Goal: Navigation & Orientation: Find specific page/section

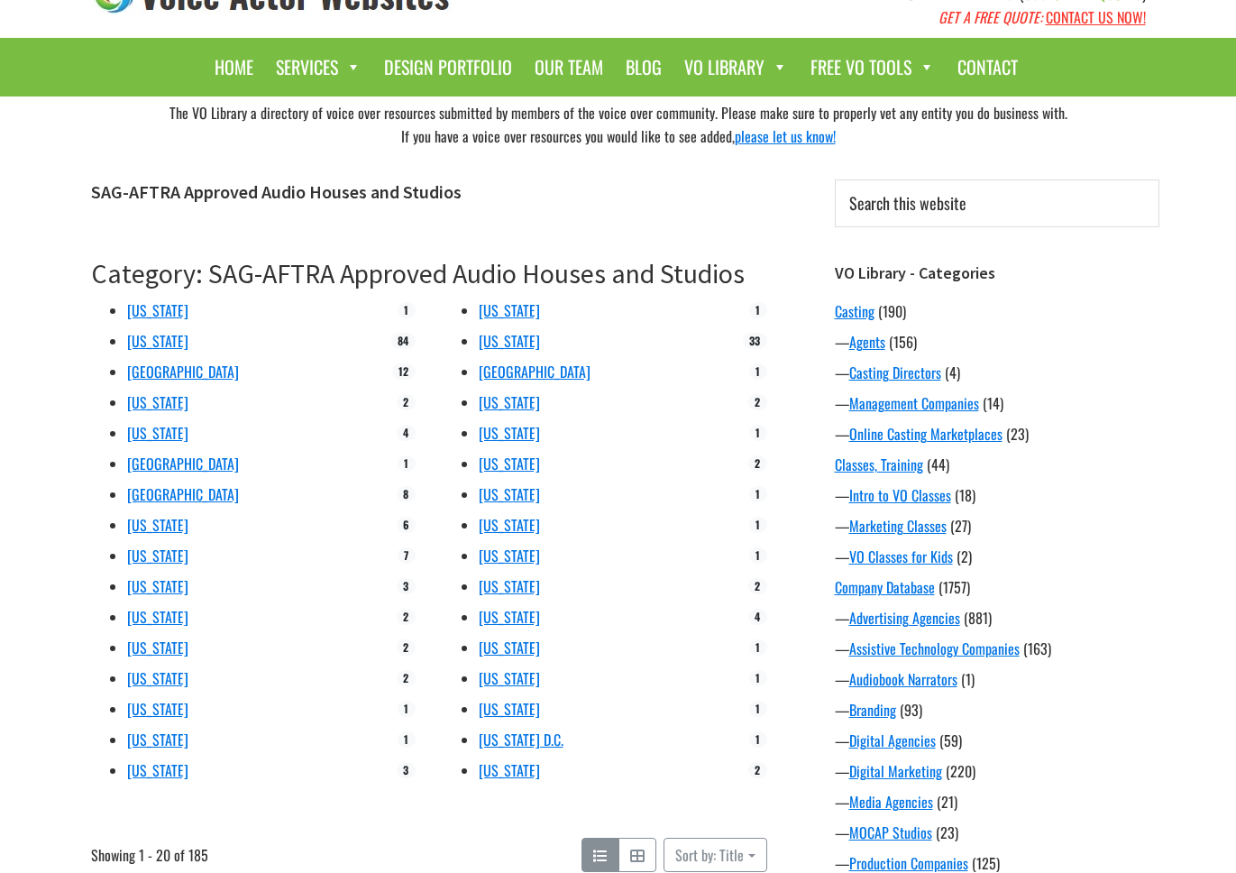
scroll to position [54, 0]
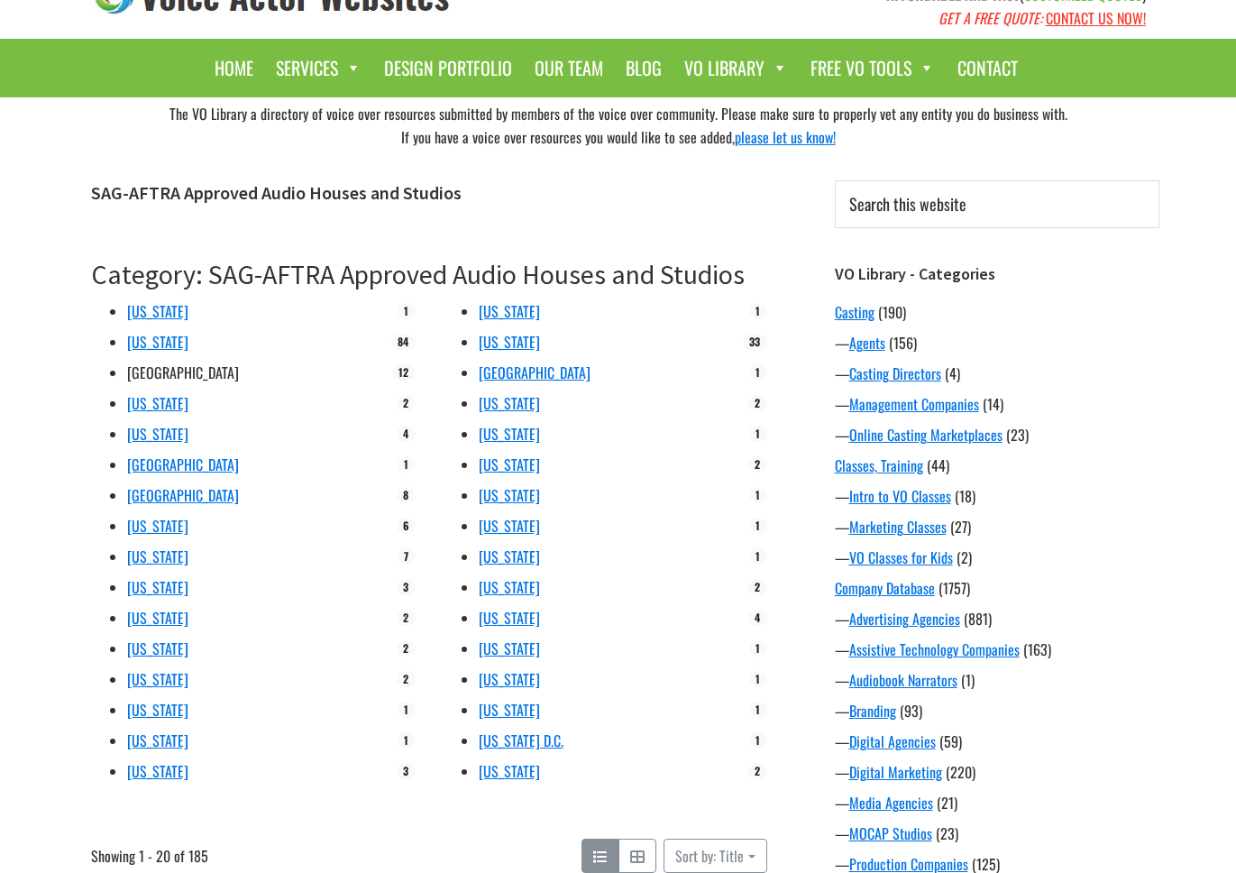
click at [138, 371] on link "[GEOGRAPHIC_DATA]" at bounding box center [183, 373] width 112 height 22
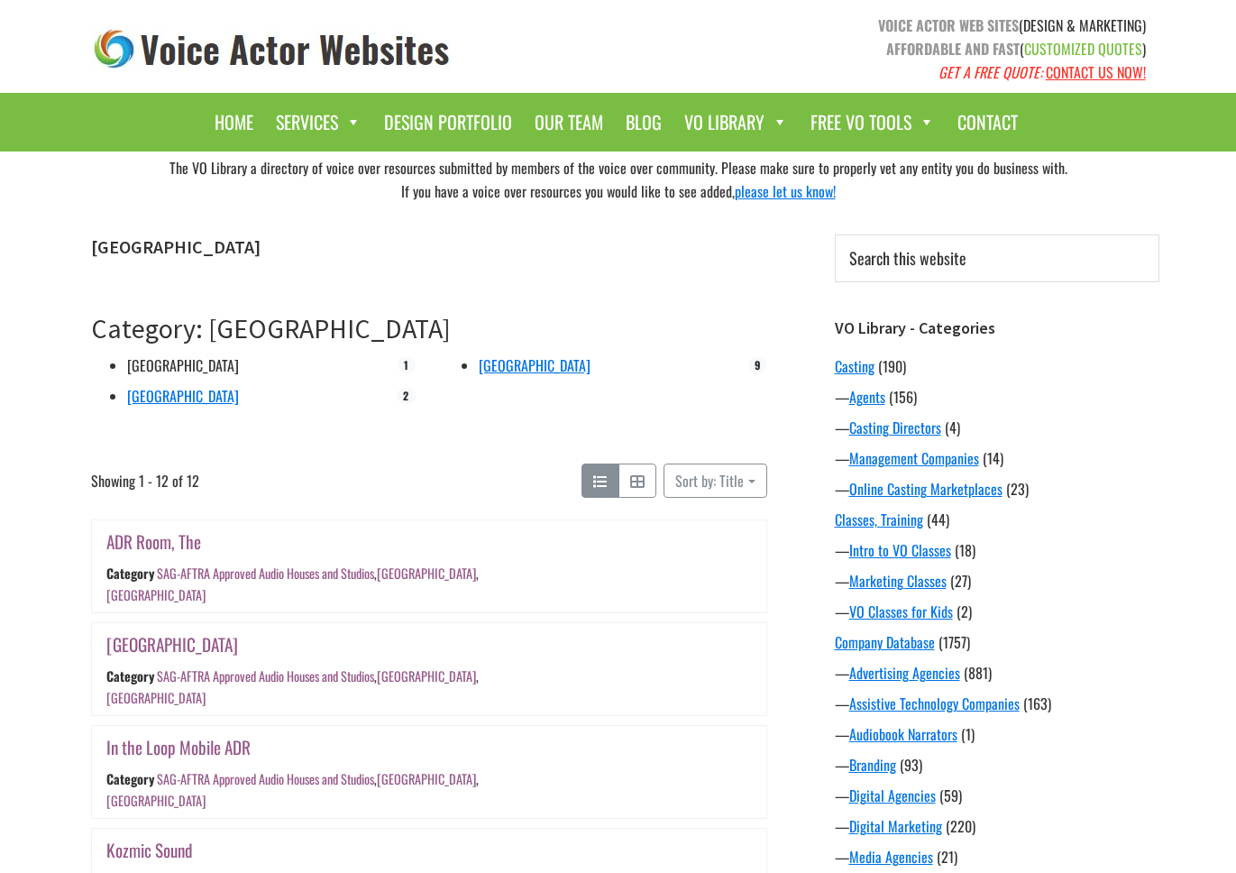
click at [173, 359] on link "[GEOGRAPHIC_DATA]" at bounding box center [183, 365] width 112 height 22
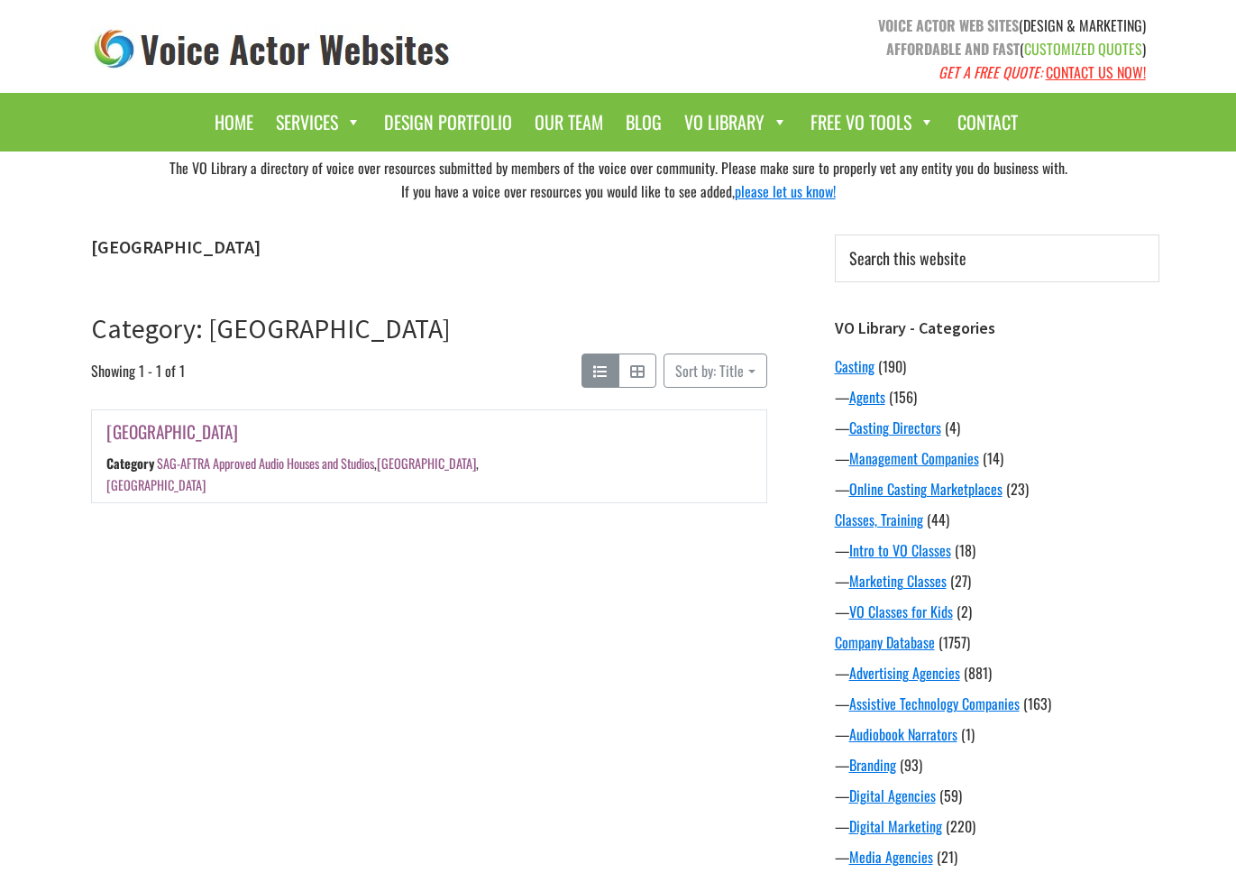
click at [179, 441] on link "[GEOGRAPHIC_DATA]" at bounding box center [172, 431] width 132 height 26
